Goal: Task Accomplishment & Management: Use online tool/utility

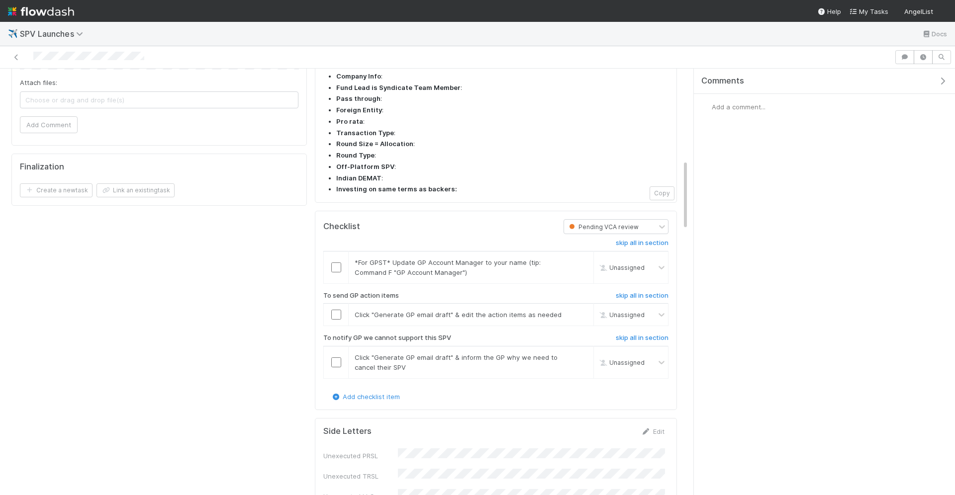
scroll to position [549, 0]
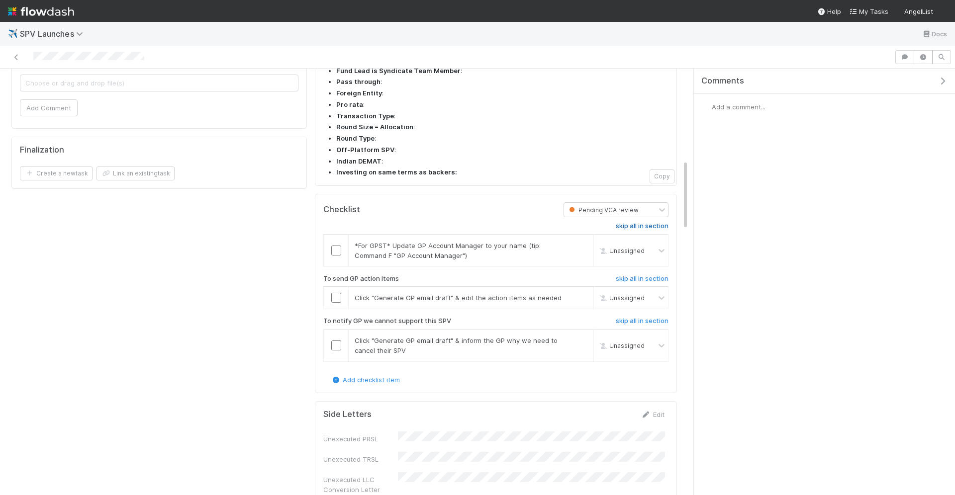
click at [645, 222] on h6 "skip all in section" at bounding box center [642, 226] width 53 height 8
click at [336, 293] on input "checkbox" at bounding box center [336, 298] width 10 height 10
click at [618, 317] on h6 "skip all in section" at bounding box center [642, 321] width 53 height 8
click at [648, 222] on h6 "skip all in section" at bounding box center [642, 226] width 53 height 8
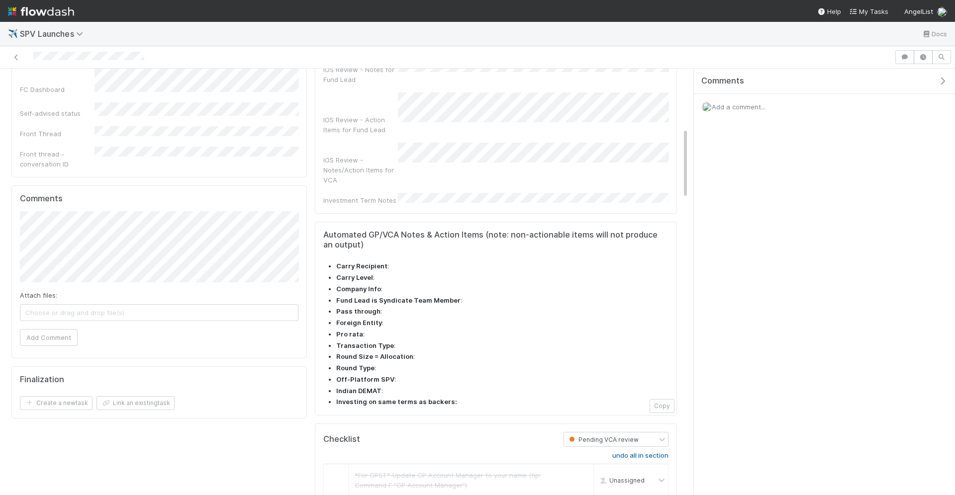
scroll to position [0, 0]
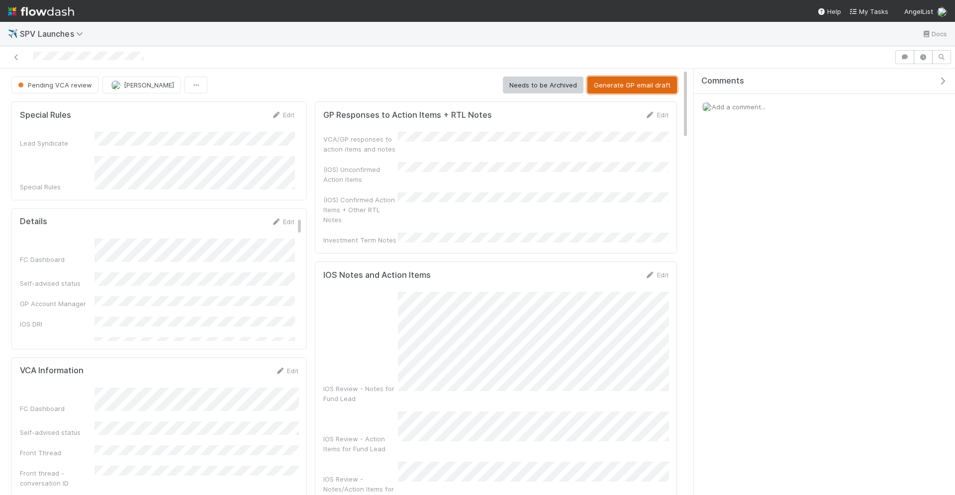
click at [653, 91] on button "Generate GP email draft" at bounding box center [632, 85] width 90 height 17
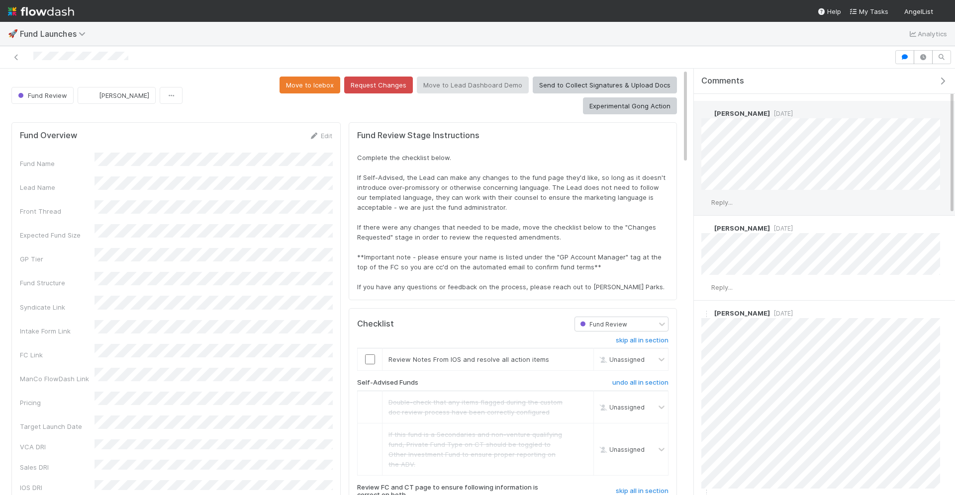
scroll to position [20, 0]
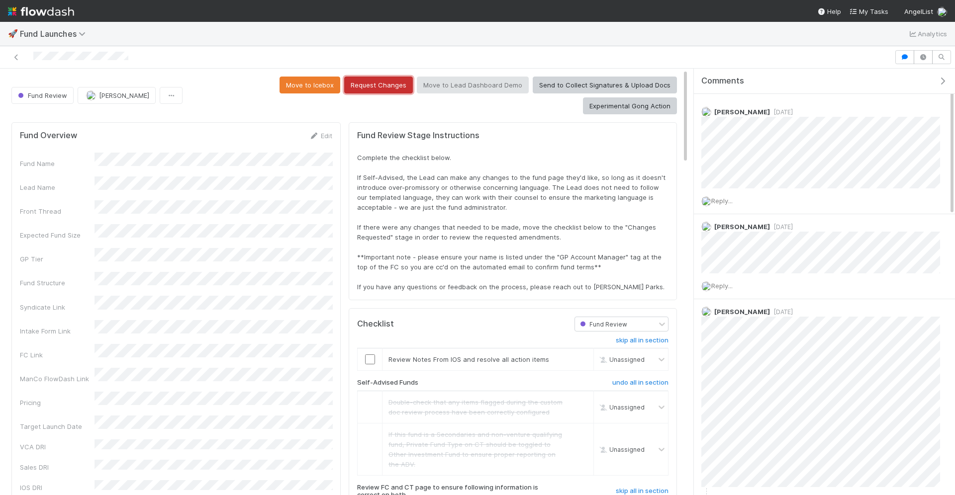
click at [344, 82] on button "Request Changes" at bounding box center [378, 85] width 69 height 17
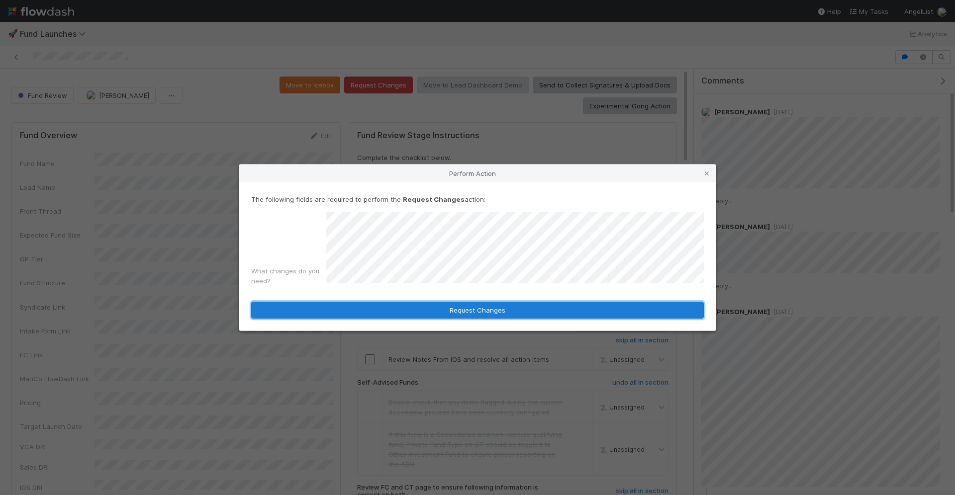
click at [412, 309] on button "Request Changes" at bounding box center [477, 310] width 453 height 17
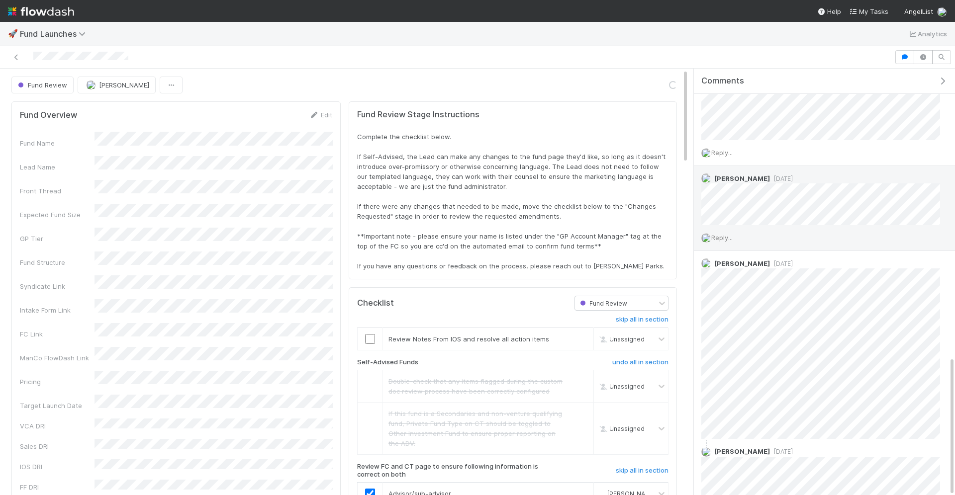
scroll to position [0, 0]
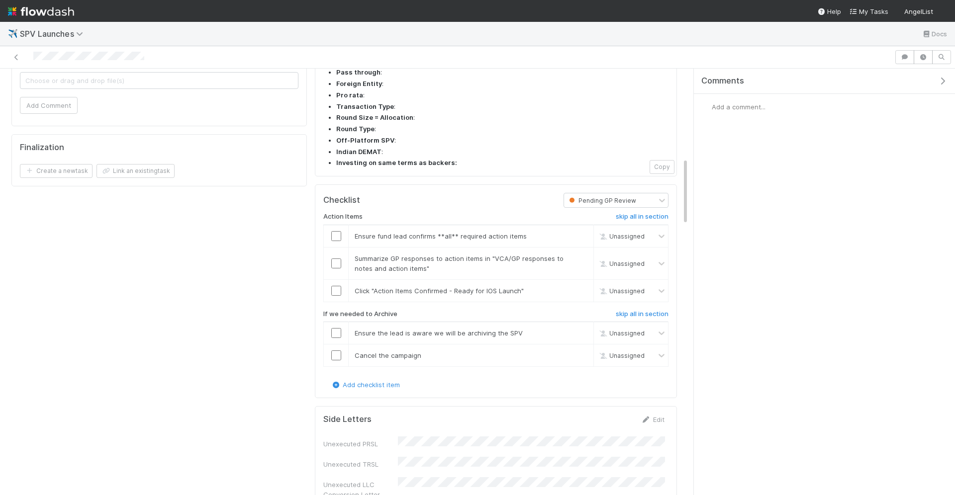
scroll to position [485, 0]
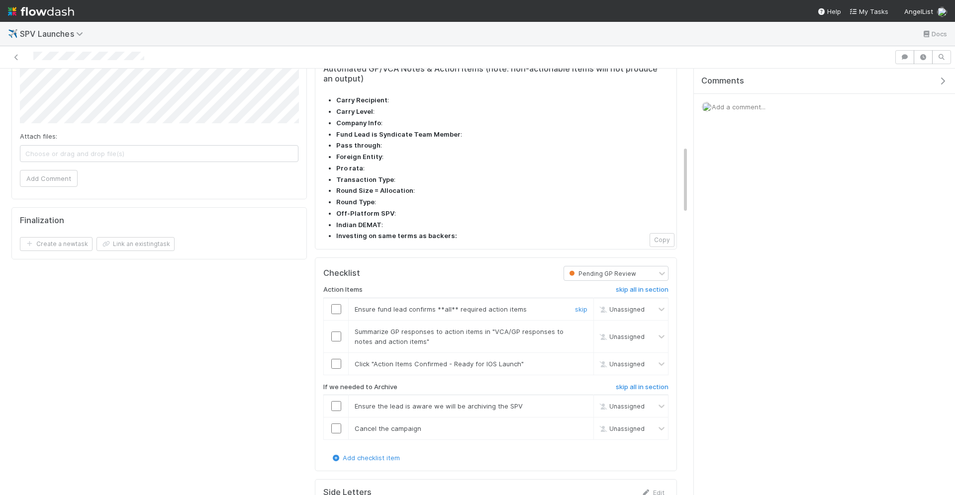
click at [334, 304] on input "checkbox" at bounding box center [336, 309] width 10 height 10
click at [336, 332] on input "checkbox" at bounding box center [336, 337] width 10 height 10
click at [337, 359] on input "checkbox" at bounding box center [336, 364] width 10 height 10
click at [658, 383] on h6 "skip all in section" at bounding box center [642, 387] width 53 height 8
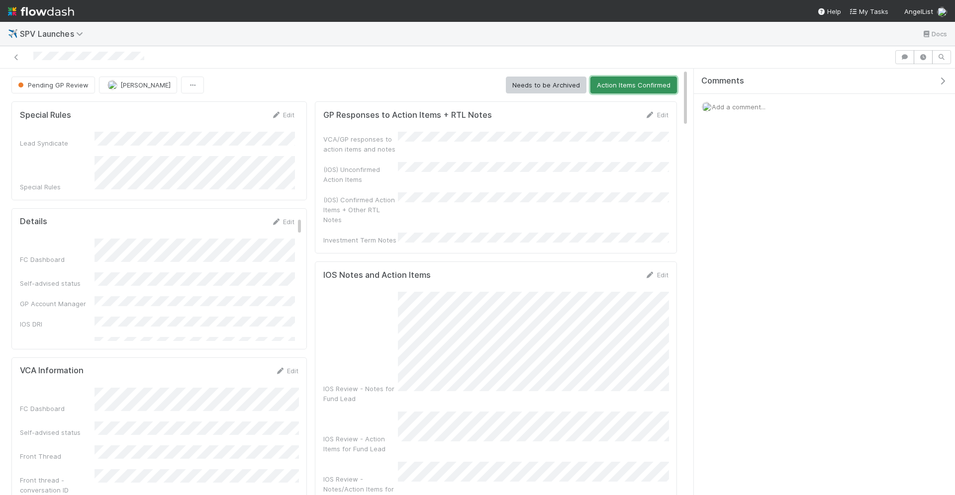
click at [635, 77] on button "Action Items Confirmed" at bounding box center [633, 85] width 87 height 17
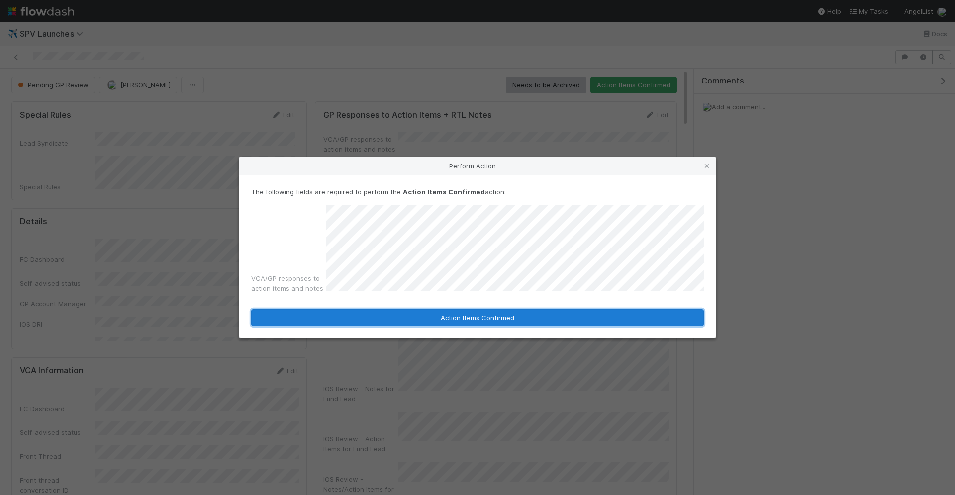
click at [503, 318] on button "Action Items Confirmed" at bounding box center [477, 317] width 453 height 17
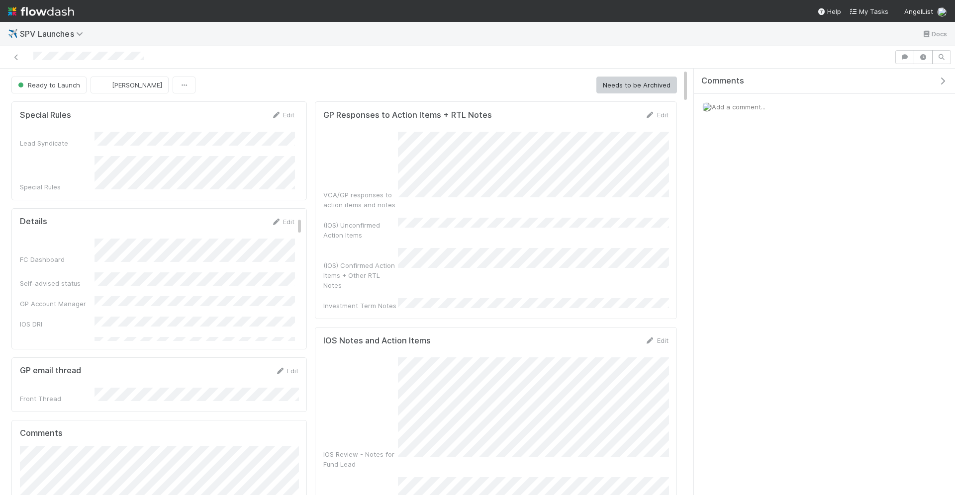
checkbox input "true"
